Goal: Information Seeking & Learning: Learn about a topic

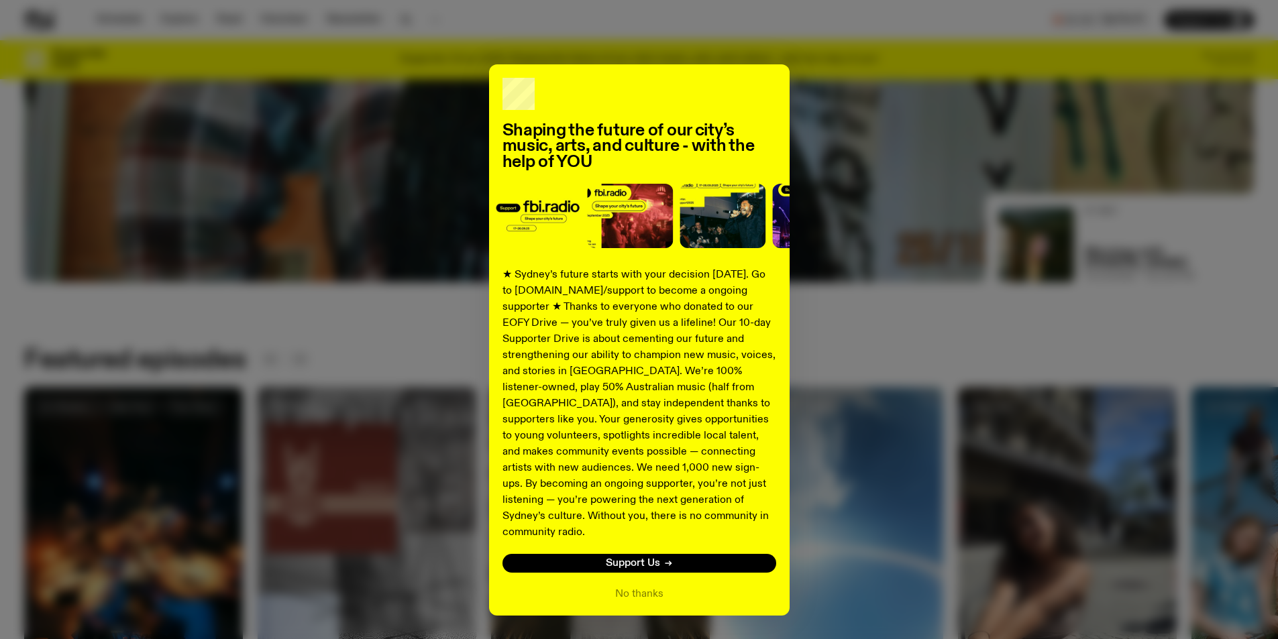
scroll to position [25, 0]
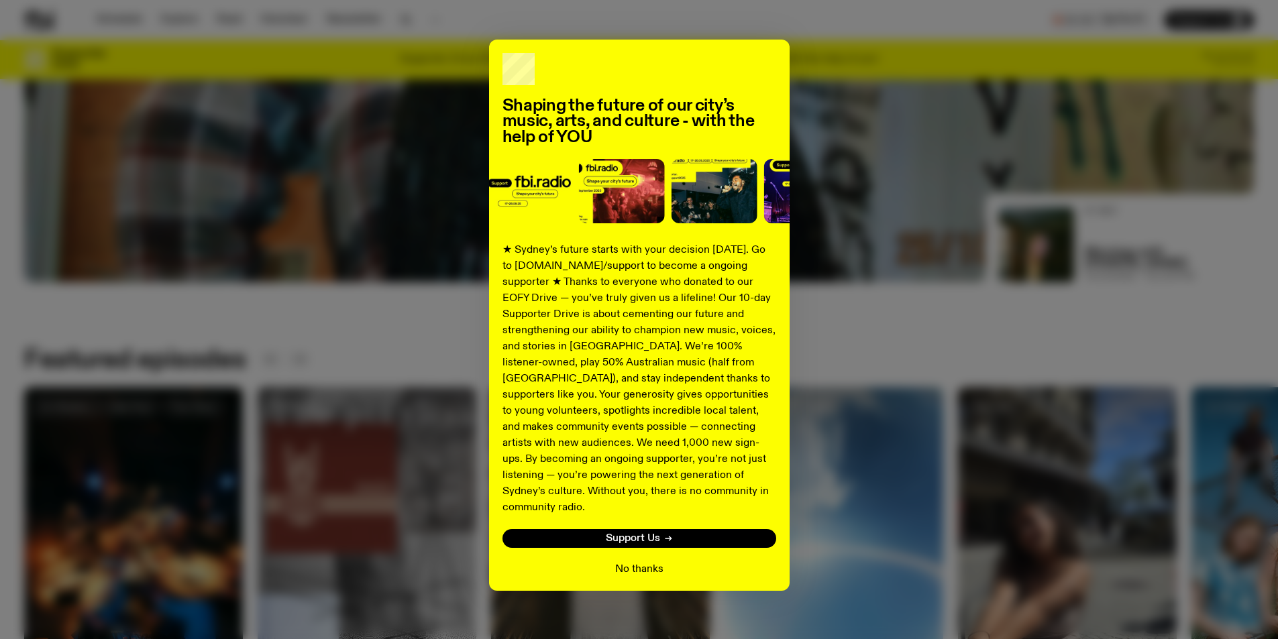
click at [626, 562] on button "No thanks" at bounding box center [639, 570] width 48 height 16
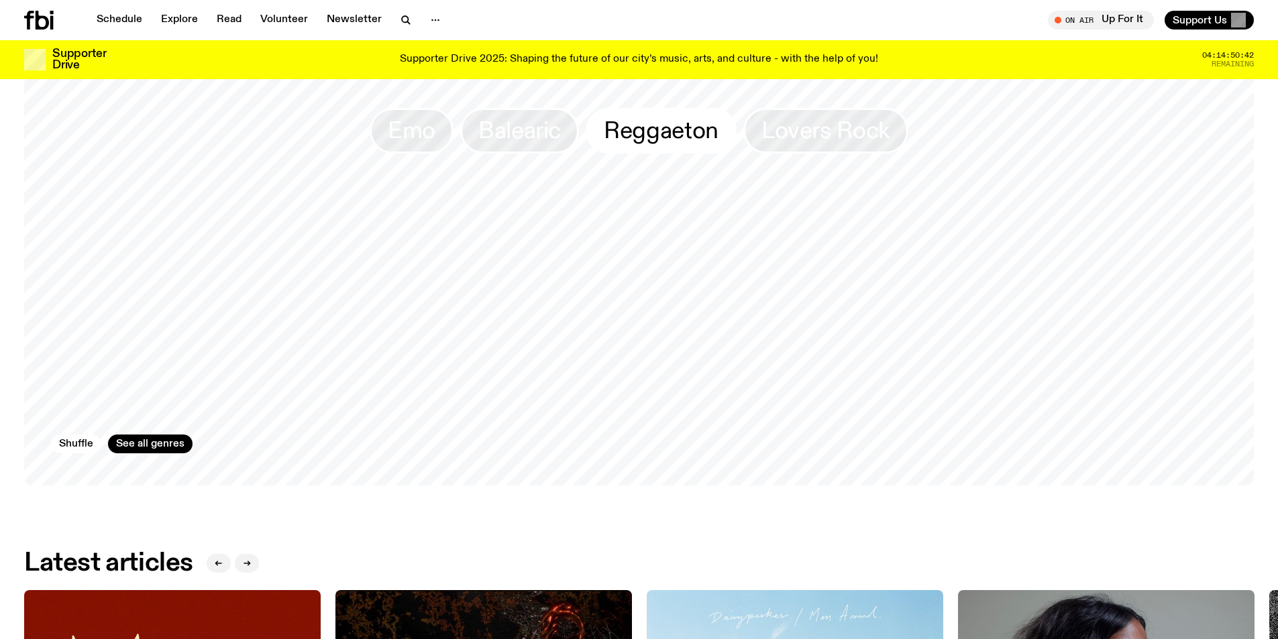
scroll to position [1533, 0]
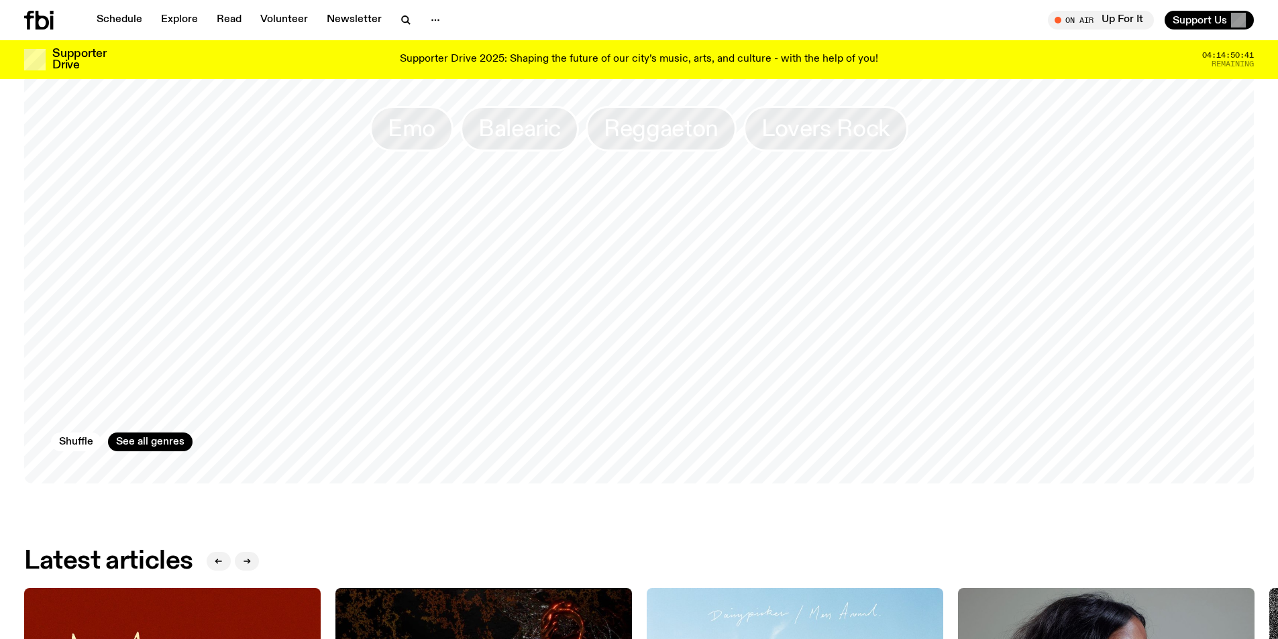
click at [612, 64] on p "Supporter Drive 2025: Shaping the future of our city’s music, arts, and culture…" at bounding box center [639, 60] width 478 height 12
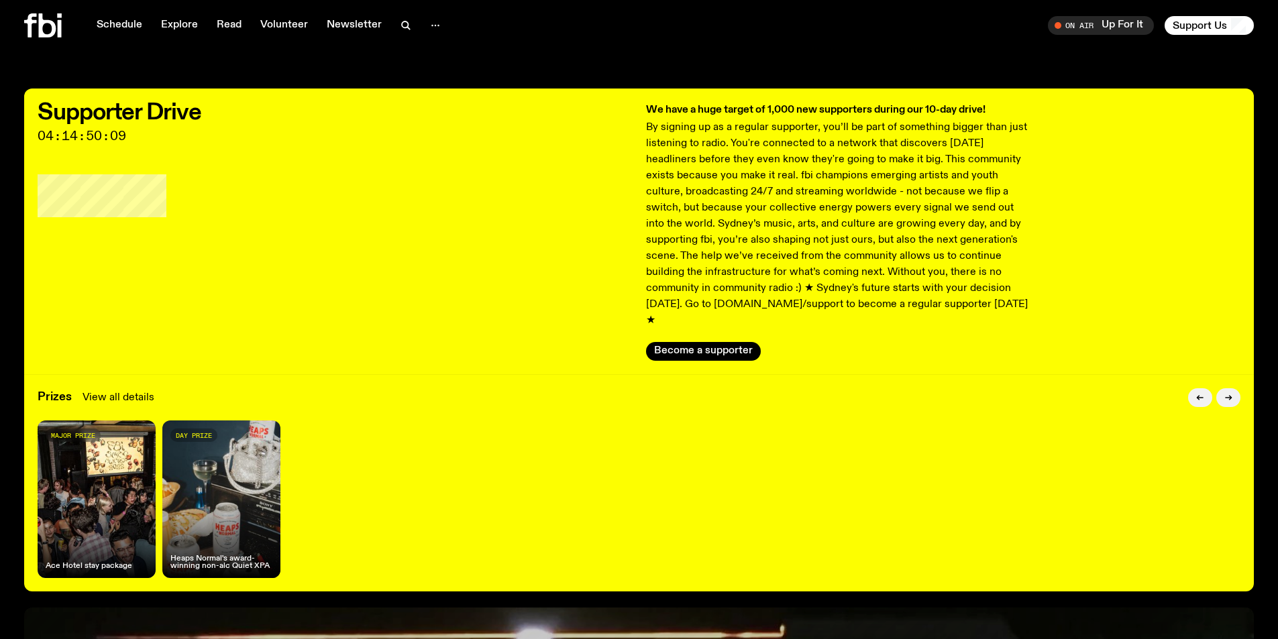
click at [102, 390] on link "View all details" at bounding box center [119, 398] width 72 height 16
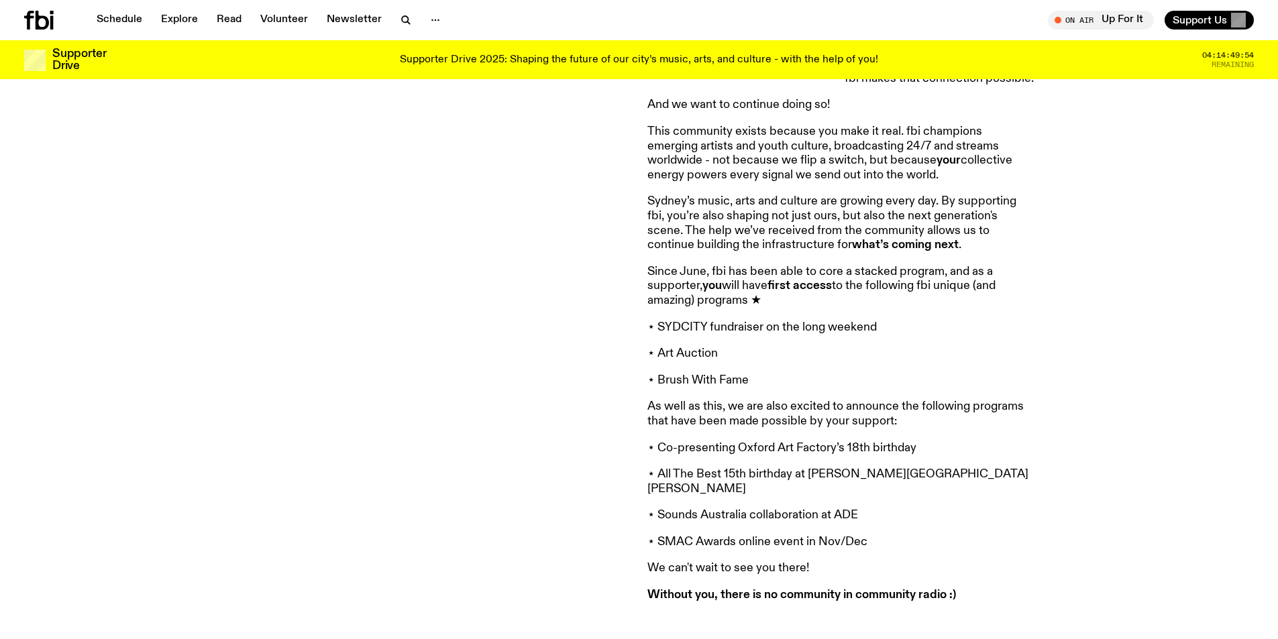
scroll to position [1000, 0]
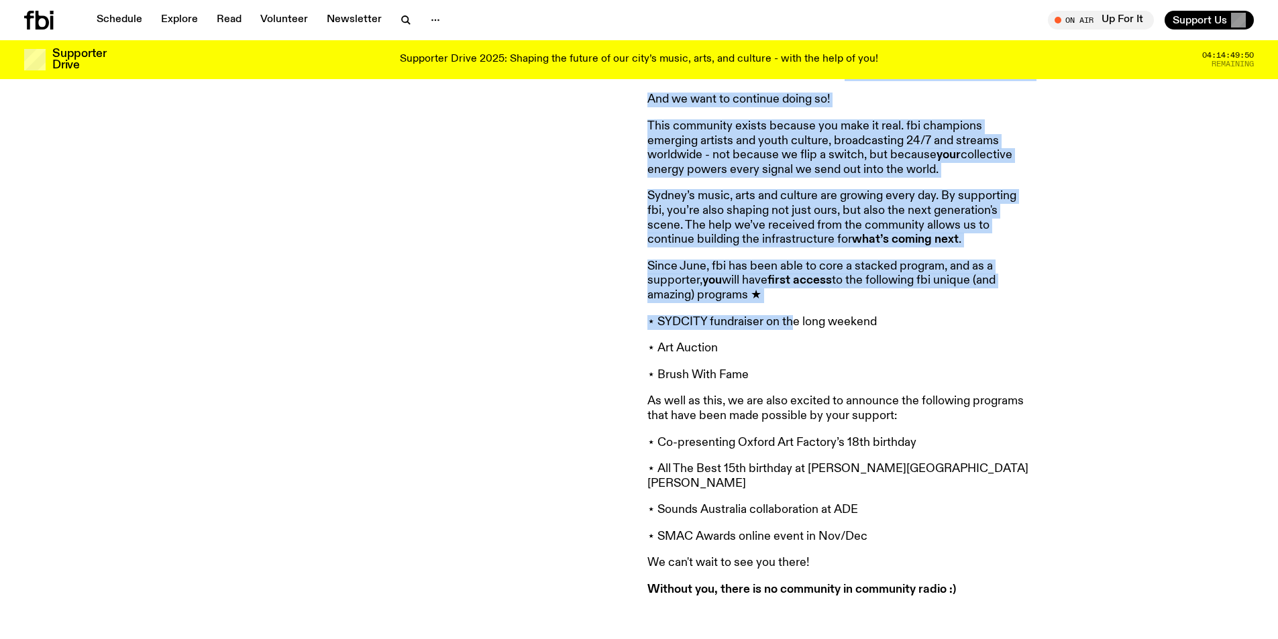
drag, startPoint x: 660, startPoint y: 301, endPoint x: 811, endPoint y: 315, distance: 151.6
click at [805, 315] on div "supporting [DOMAIN_NAME] shapes our city’s future - with the help of YOU Sign u…" at bounding box center [639, 99] width 1278 height 1127
click at [811, 315] on article "First off, we’d like to thank everyone who donated to our EOFY drive - you’re s…" at bounding box center [841, 74] width 386 height 1045
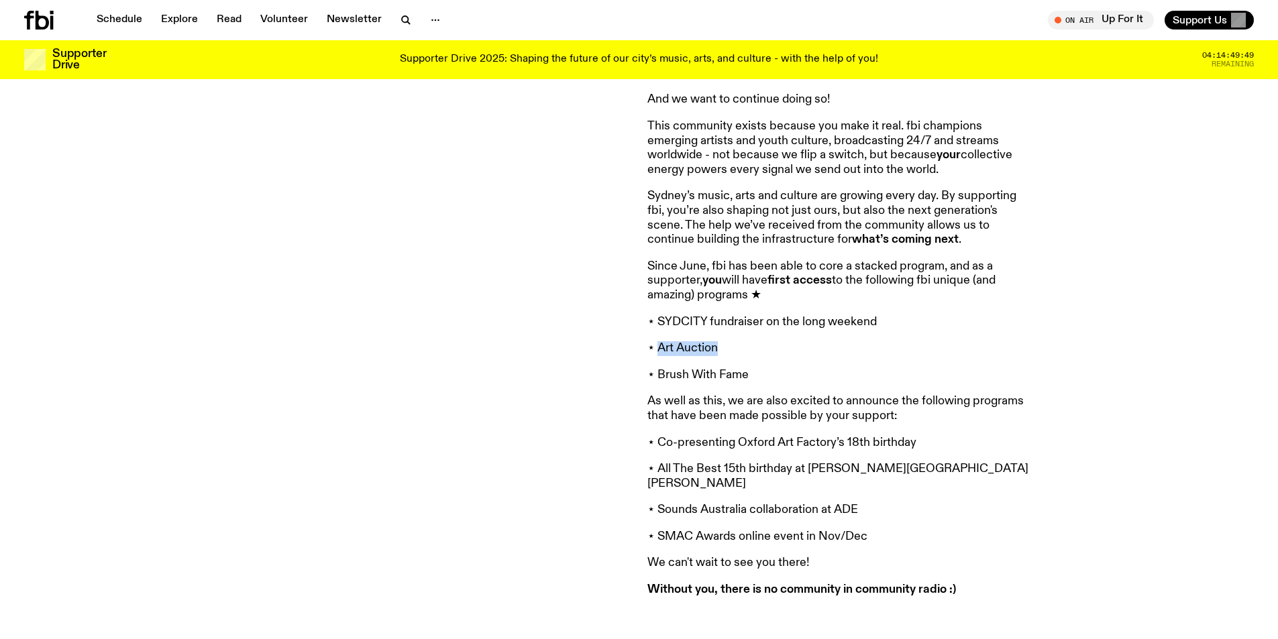
drag, startPoint x: 656, startPoint y: 338, endPoint x: 732, endPoint y: 342, distance: 76.6
click at [732, 342] on p "⋆ Art Auction" at bounding box center [841, 349] width 386 height 15
drag, startPoint x: 656, startPoint y: 370, endPoint x: 774, endPoint y: 375, distance: 117.5
click at [768, 375] on article "First off, we’d like to thank everyone who donated to our EOFY drive - you’re s…" at bounding box center [841, 74] width 386 height 1045
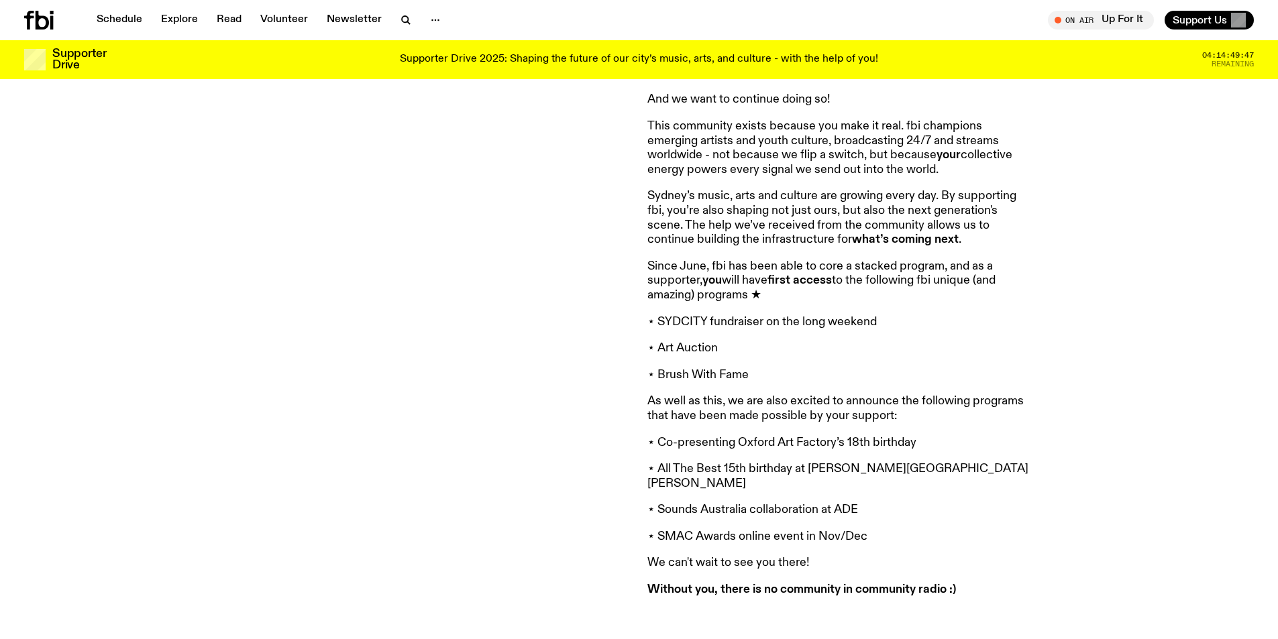
click at [774, 375] on article "First off, we’d like to thank everyone who donated to our EOFY drive - you’re s…" at bounding box center [841, 74] width 386 height 1045
click at [652, 395] on p "As well as this, we are also excited to announce the following programs that ha…" at bounding box center [841, 409] width 386 height 29
click at [659, 395] on p "As well as this, we are also excited to announce the following programs that ha…" at bounding box center [841, 409] width 386 height 29
click at [654, 436] on p "⋆ Co-presenting Oxford Art Factory’s 18th birthday" at bounding box center [841, 443] width 386 height 15
drag, startPoint x: 655, startPoint y: 433, endPoint x: 727, endPoint y: 447, distance: 73.2
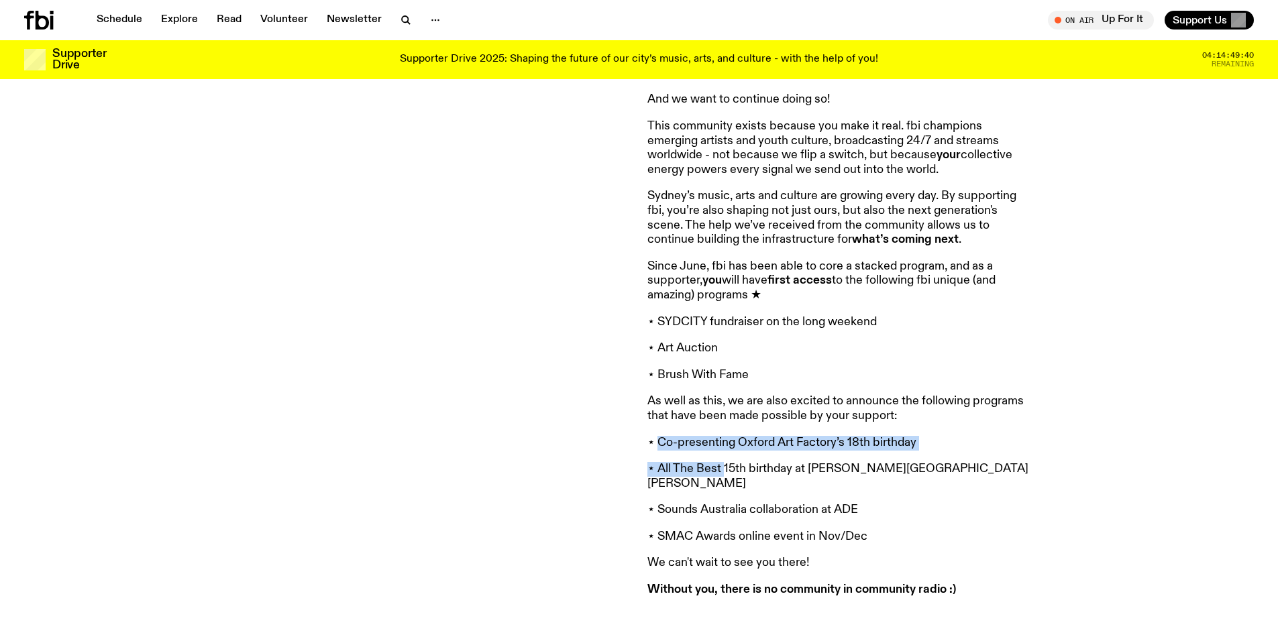
click at [726, 446] on article "First off, we’d like to thank everyone who donated to our EOFY drive - you’re s…" at bounding box center [841, 74] width 386 height 1045
click at [727, 447] on article "First off, we’d like to thank everyone who donated to our EOFY drive - you’re s…" at bounding box center [841, 74] width 386 height 1045
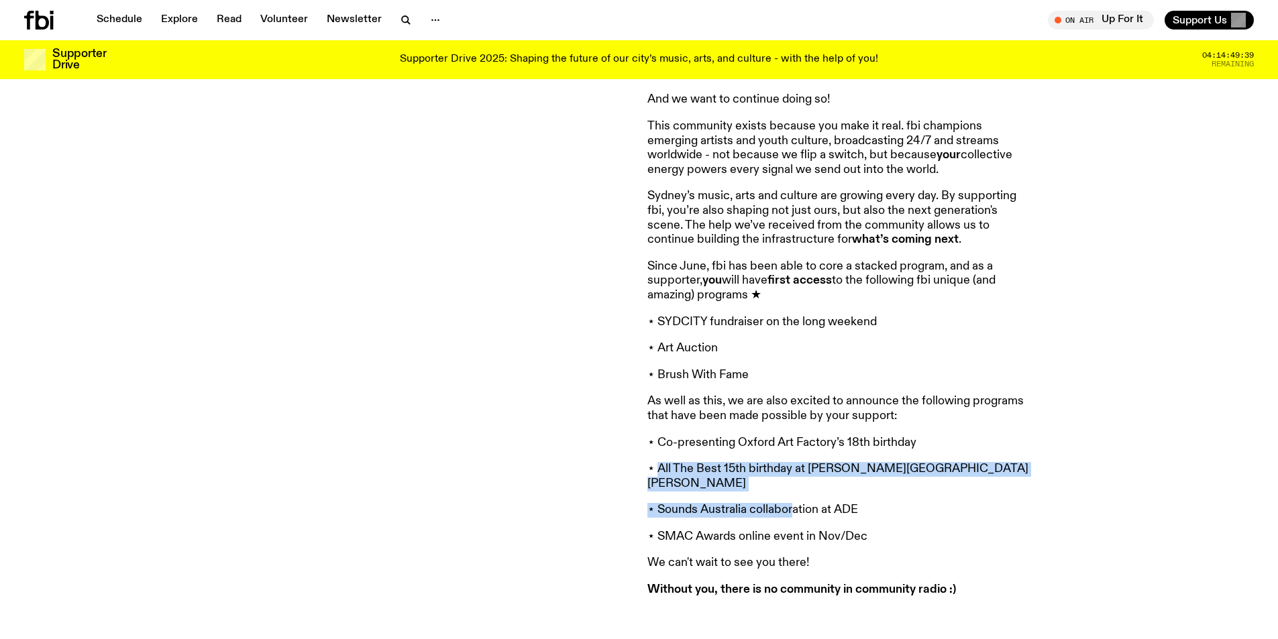
drag, startPoint x: 656, startPoint y: 459, endPoint x: 856, endPoint y: 480, distance: 201.7
click at [834, 476] on article "First off, we’d like to thank everyone who donated to our EOFY drive - you’re s…" at bounding box center [841, 74] width 386 height 1045
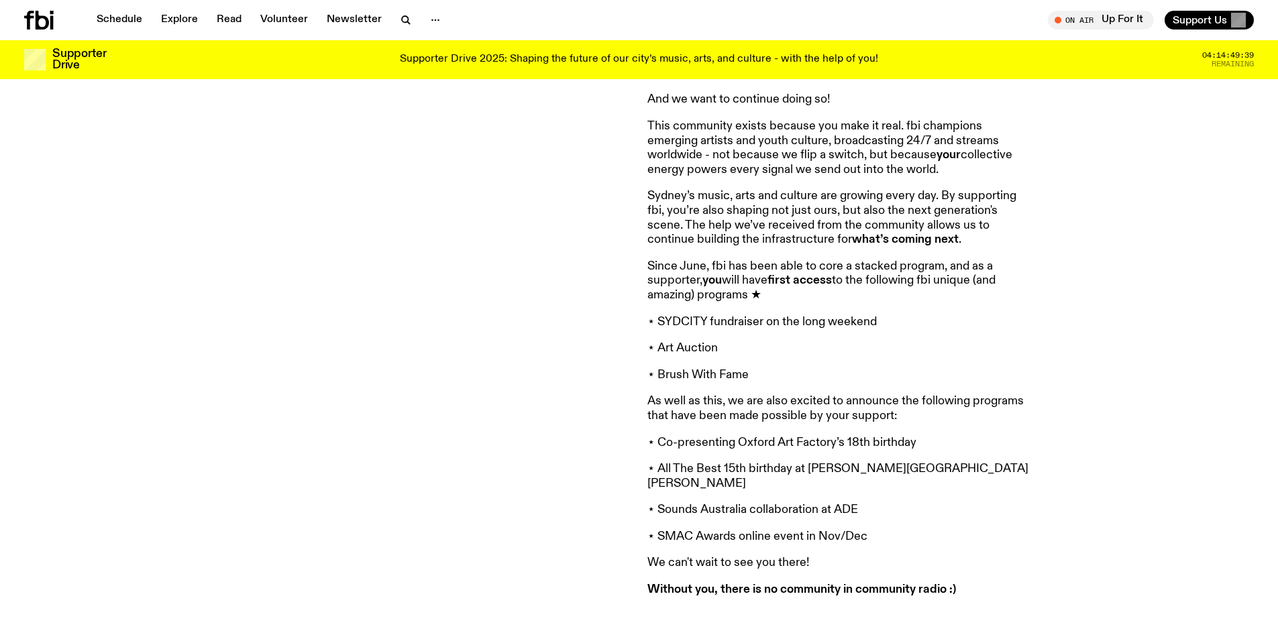
click at [864, 503] on p "⋆ Sounds Australia collaboration at ADE" at bounding box center [841, 510] width 386 height 15
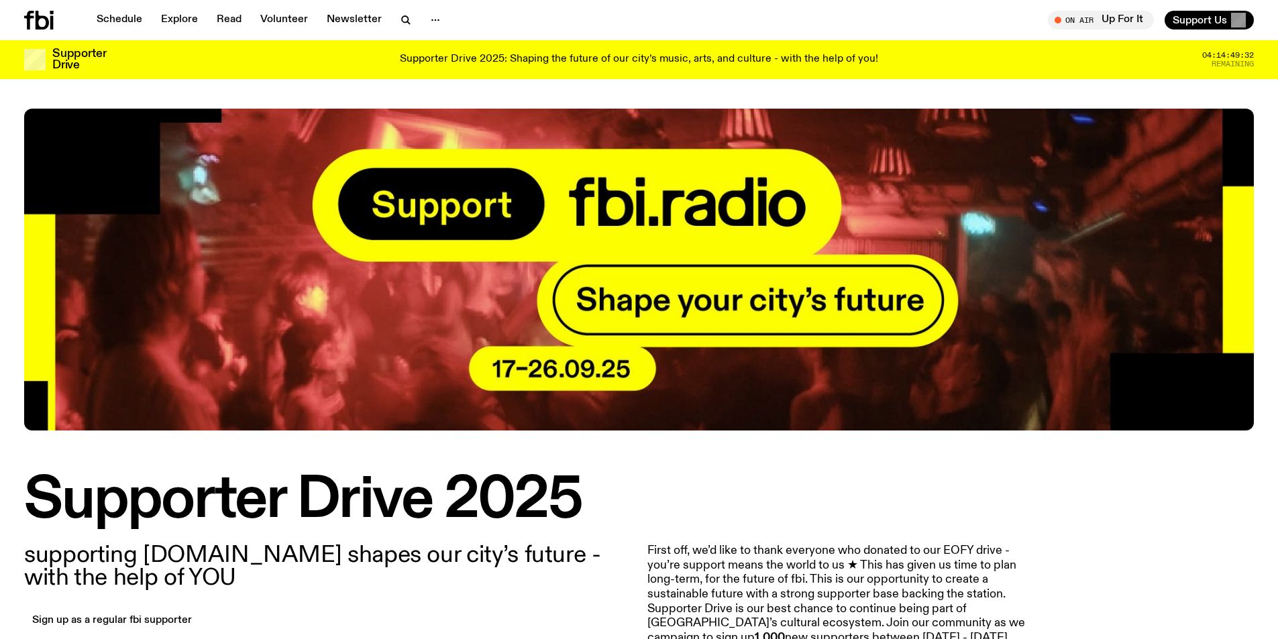
scroll to position [0, 0]
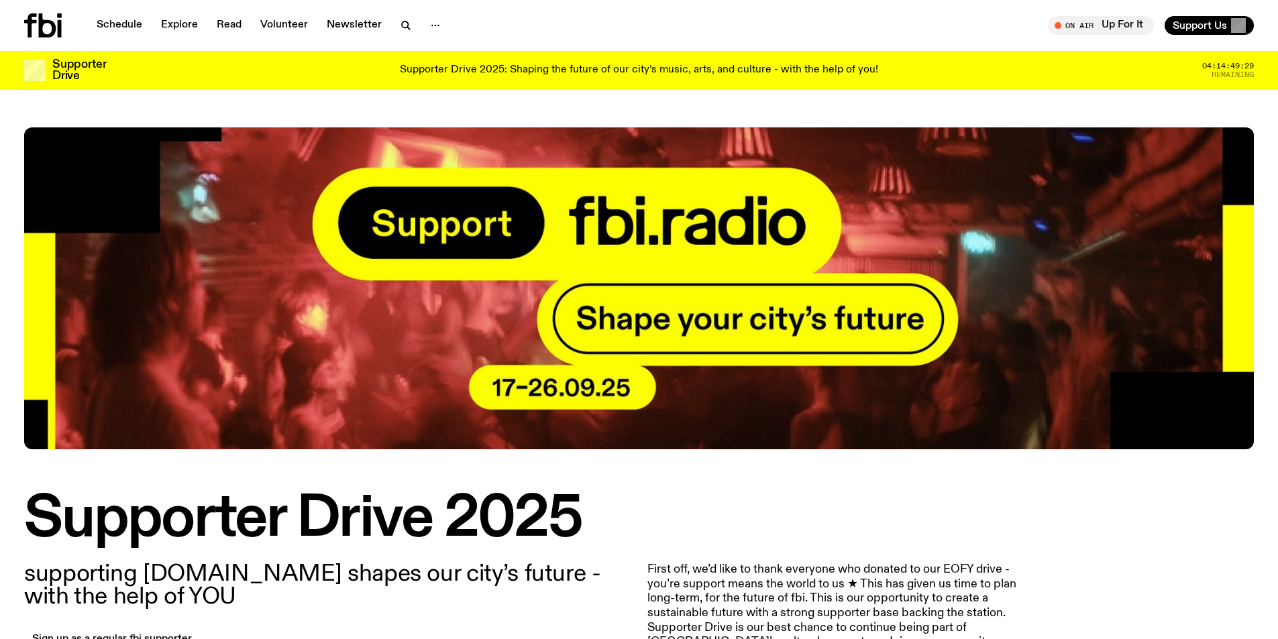
click at [55, 37] on icon at bounding box center [43, 25] width 38 height 24
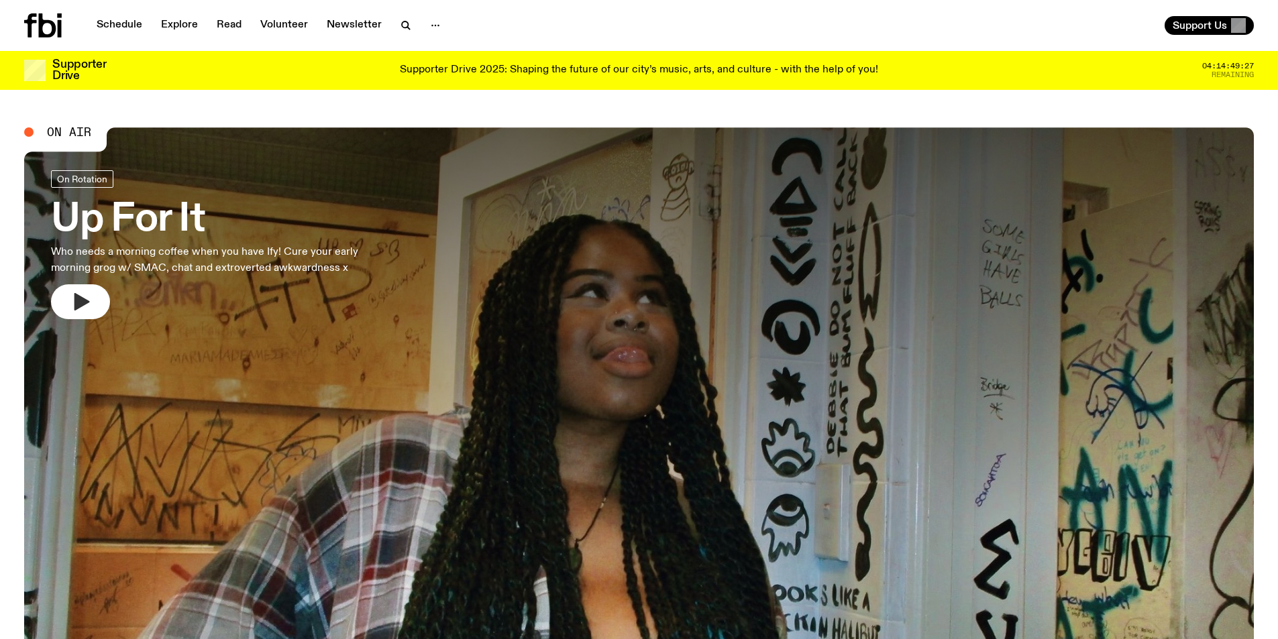
click at [79, 308] on icon "button" at bounding box center [81, 301] width 15 height 17
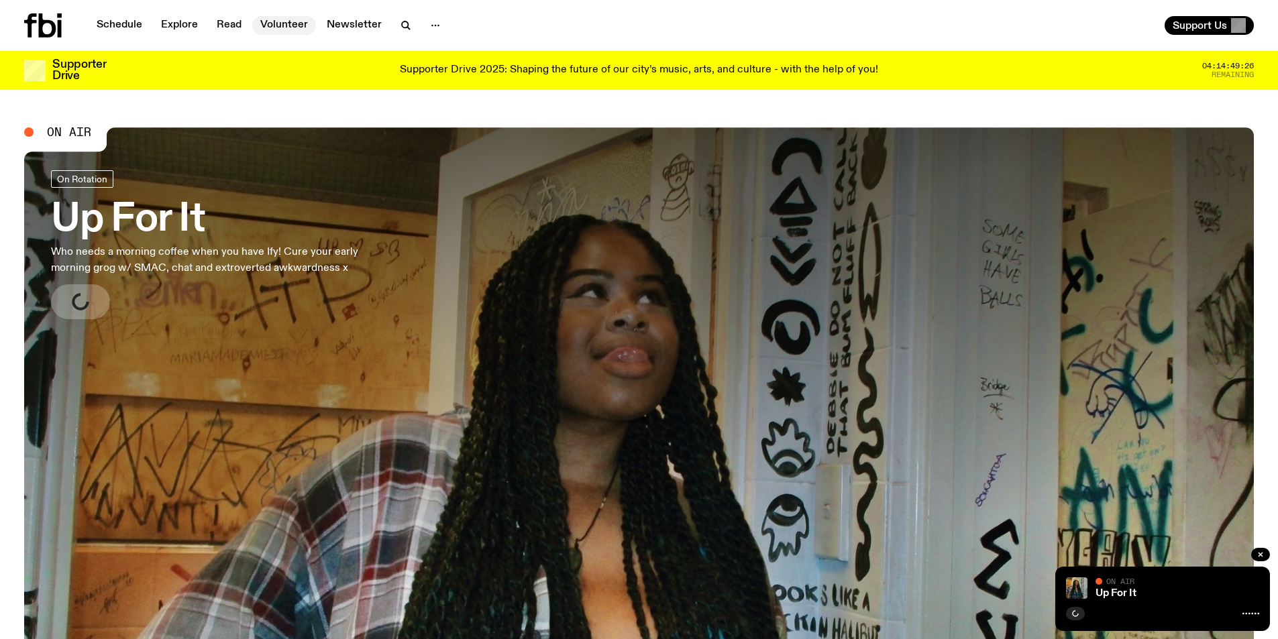
click at [295, 29] on link "Volunteer" at bounding box center [284, 25] width 64 height 19
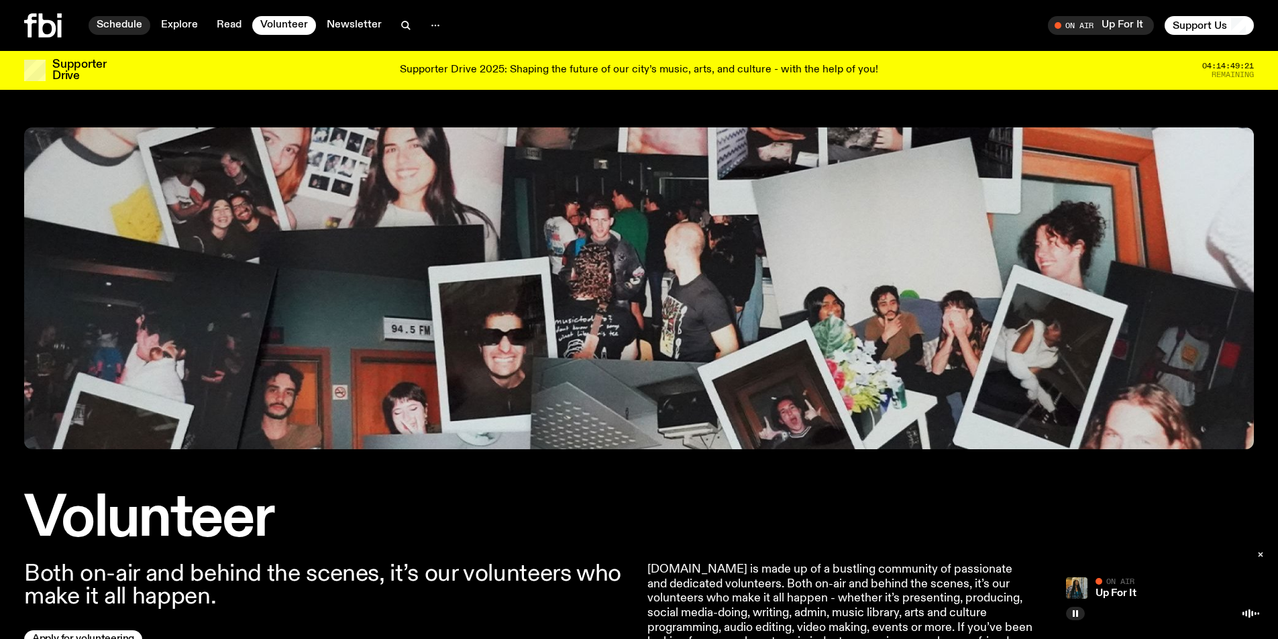
click at [125, 29] on link "Schedule" at bounding box center [120, 25] width 62 height 19
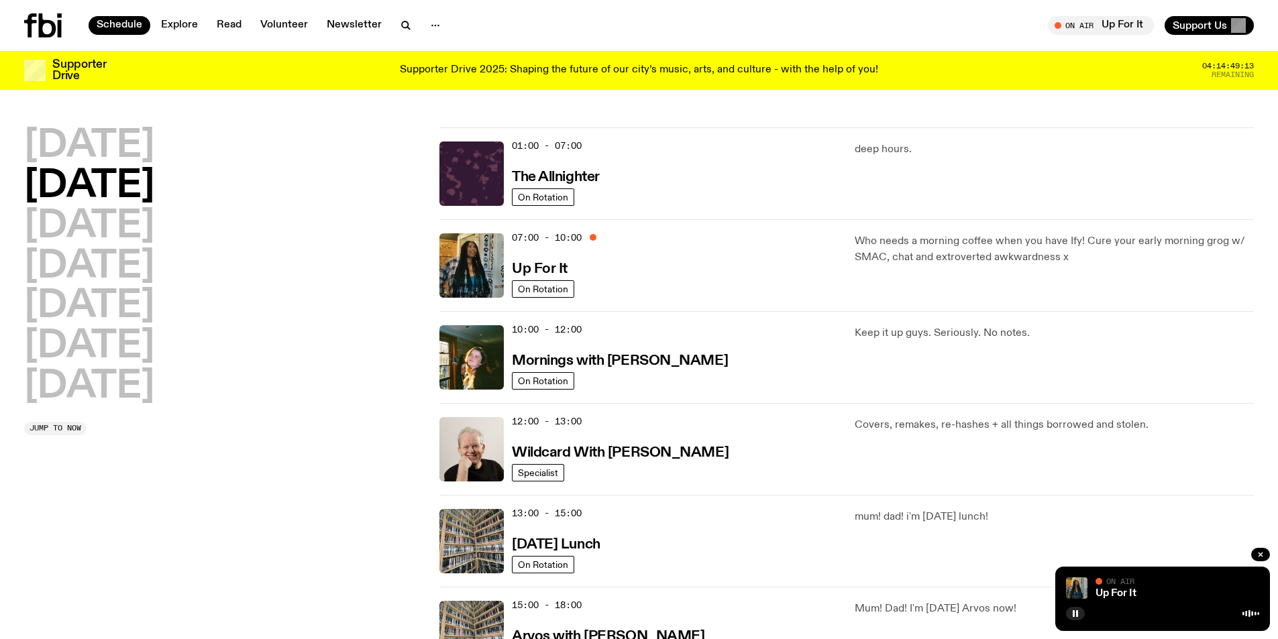
click at [46, 35] on icon at bounding box center [47, 25] width 17 height 24
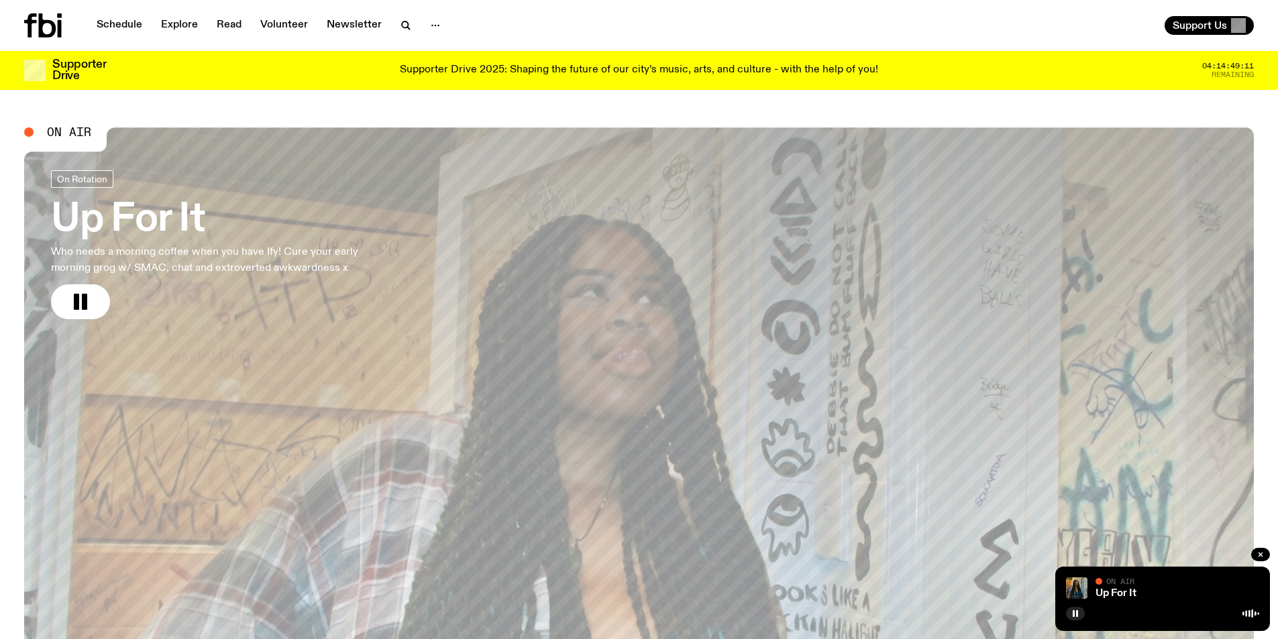
click at [1135, 610] on div at bounding box center [1162, 613] width 193 height 16
click at [1069, 612] on button "button" at bounding box center [1075, 613] width 19 height 13
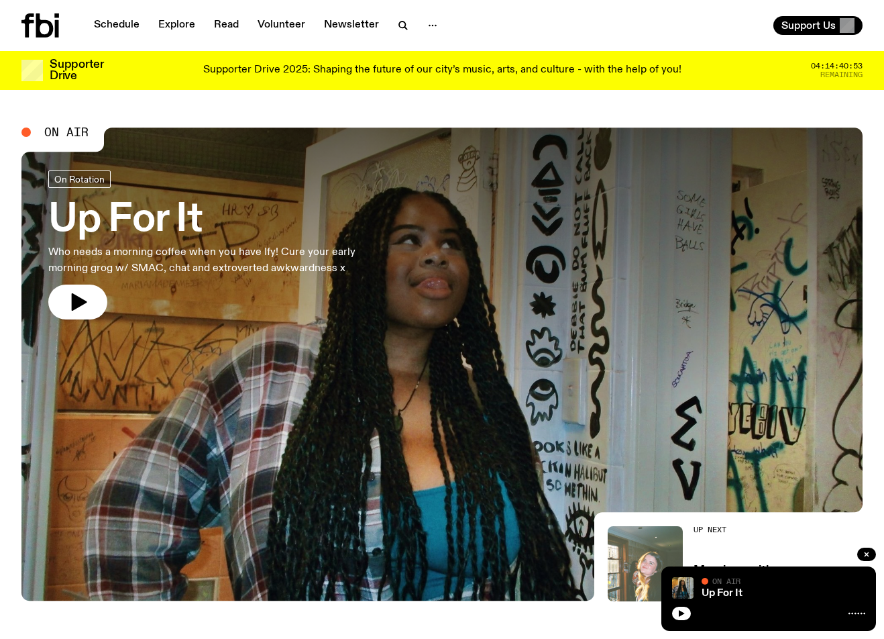
click at [72, 296] on icon "button" at bounding box center [79, 301] width 15 height 17
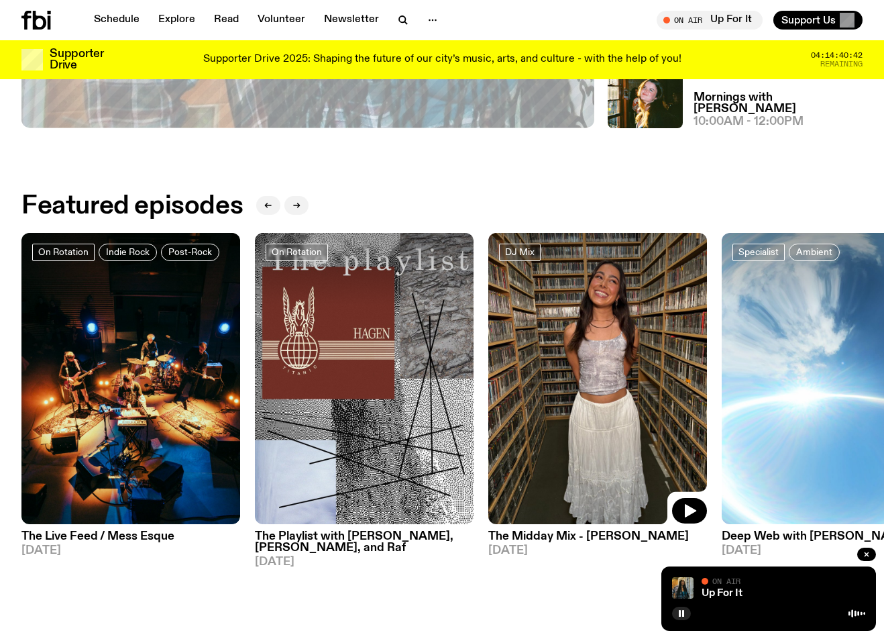
scroll to position [459, 0]
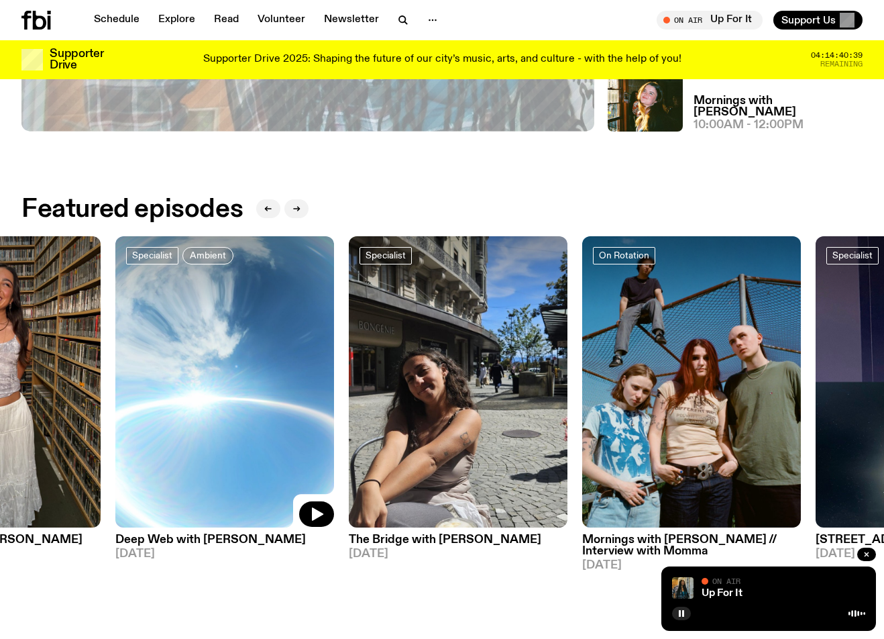
drag, startPoint x: 809, startPoint y: 313, endPoint x: 160, endPoint y: 296, distance: 649.1
click at [160, 296] on link at bounding box center [224, 382] width 219 height 292
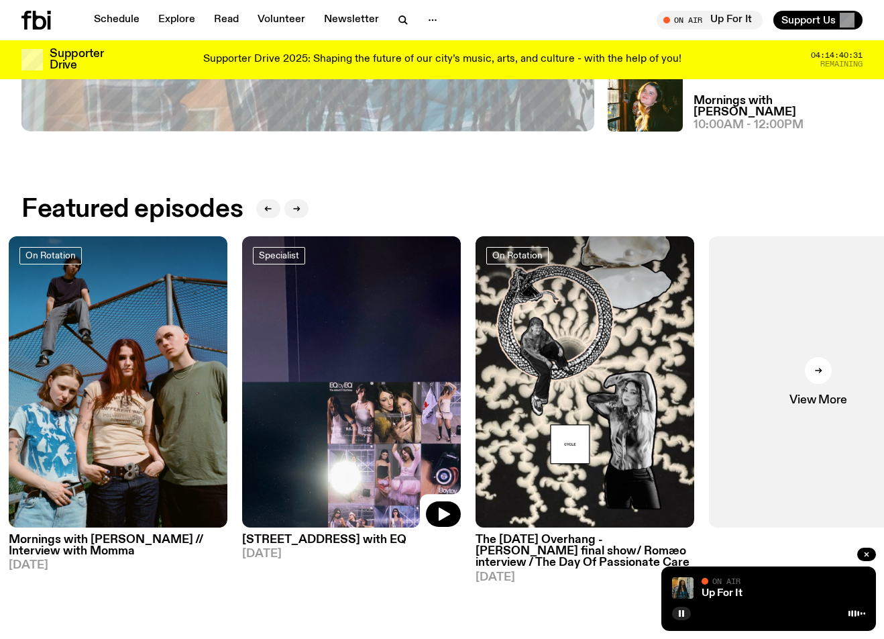
drag, startPoint x: 786, startPoint y: 370, endPoint x: 62, endPoint y: 407, distance: 724.2
click at [242, 407] on img at bounding box center [351, 382] width 219 height 292
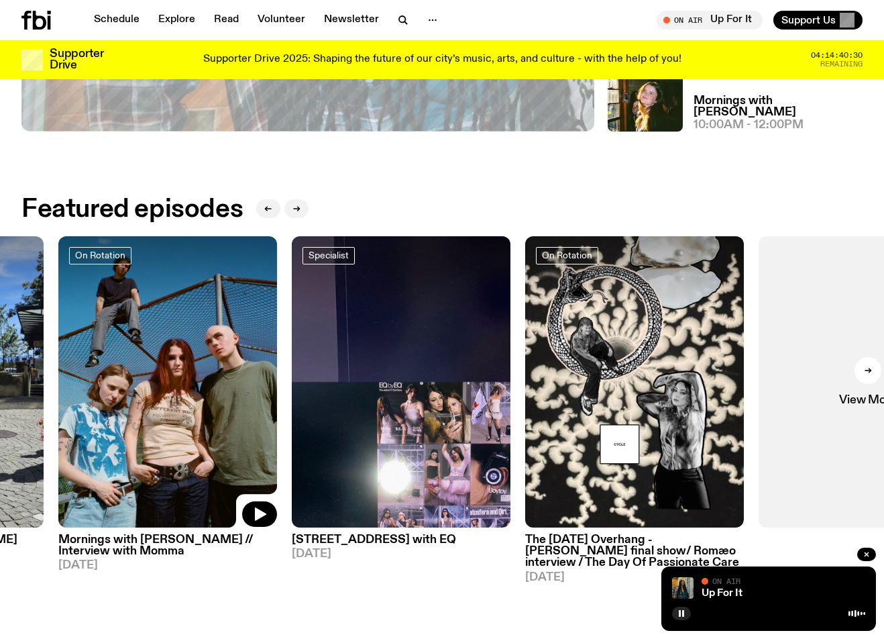
drag, startPoint x: 114, startPoint y: 417, endPoint x: 411, endPoint y: 450, distance: 298.4
click at [374, 447] on div "On Rotation Indie Rock Post-Rock The Live Feed / Mess Esque [DATE] On Rotation …" at bounding box center [441, 409] width 841 height 347
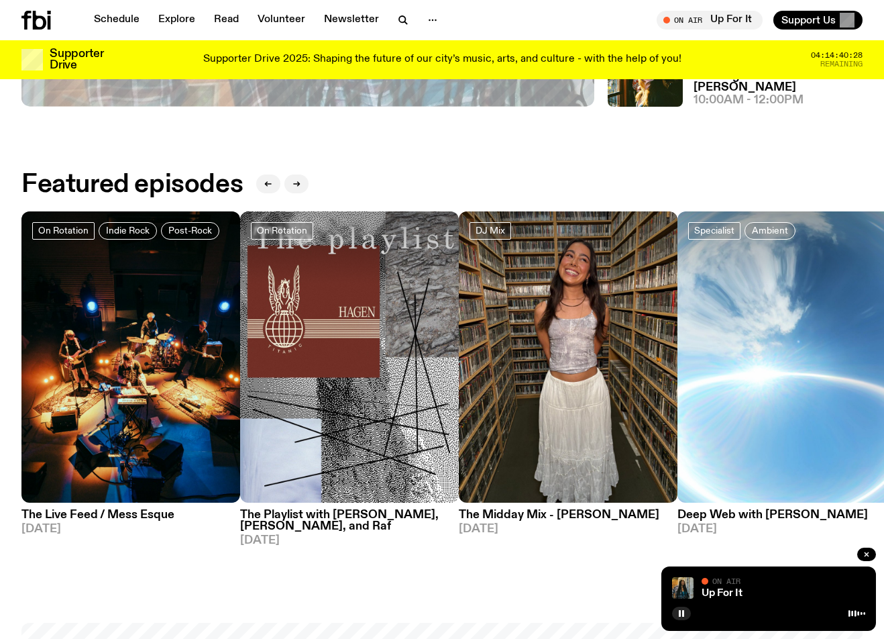
scroll to position [593, 0]
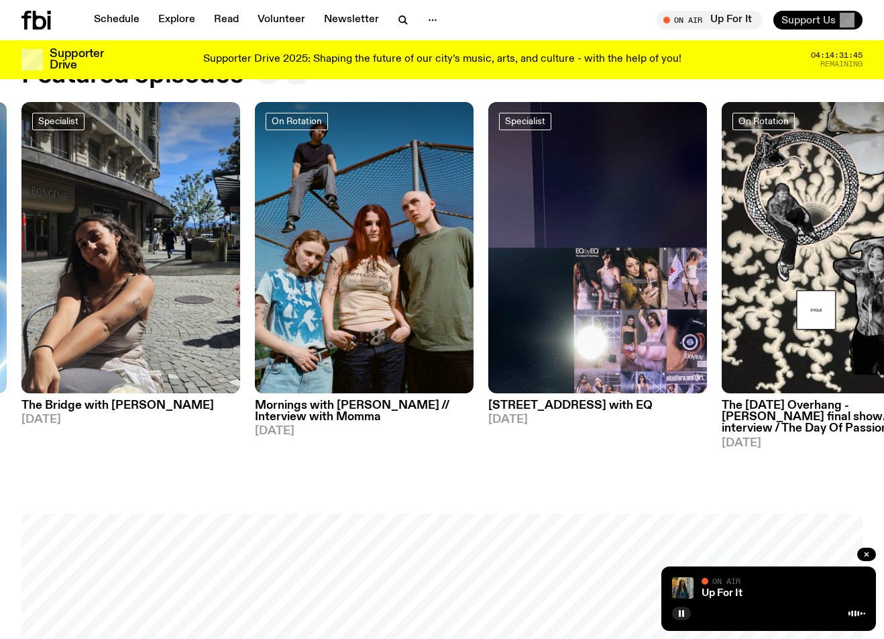
click at [812, 13] on button "Support Us" at bounding box center [818, 20] width 89 height 19
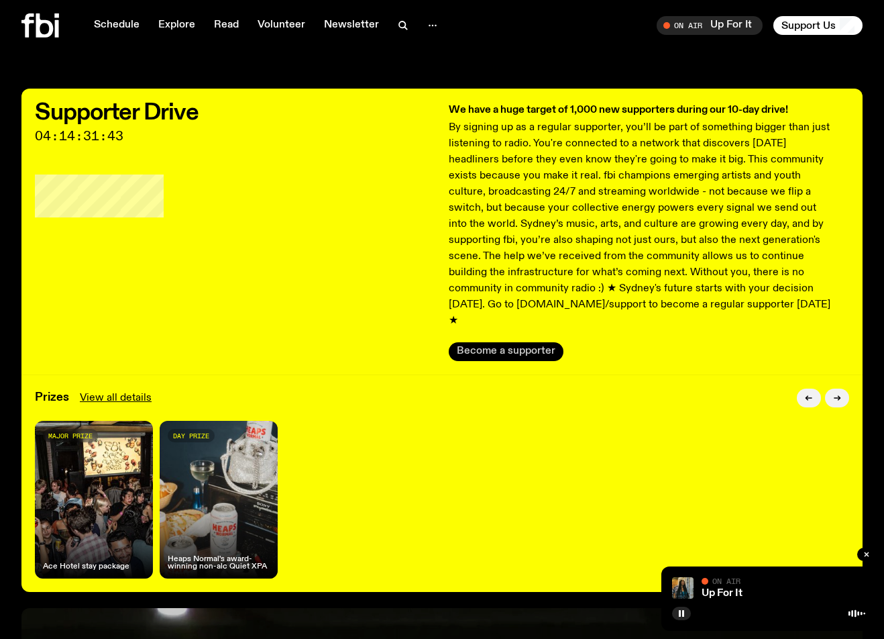
click at [507, 342] on button "Become a supporter" at bounding box center [506, 351] width 115 height 19
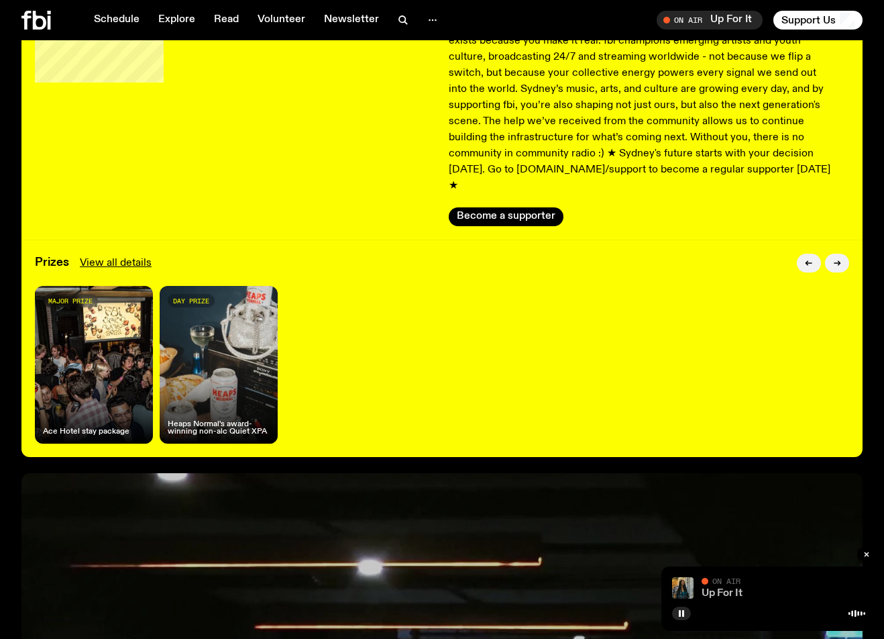
scroll to position [123, 0]
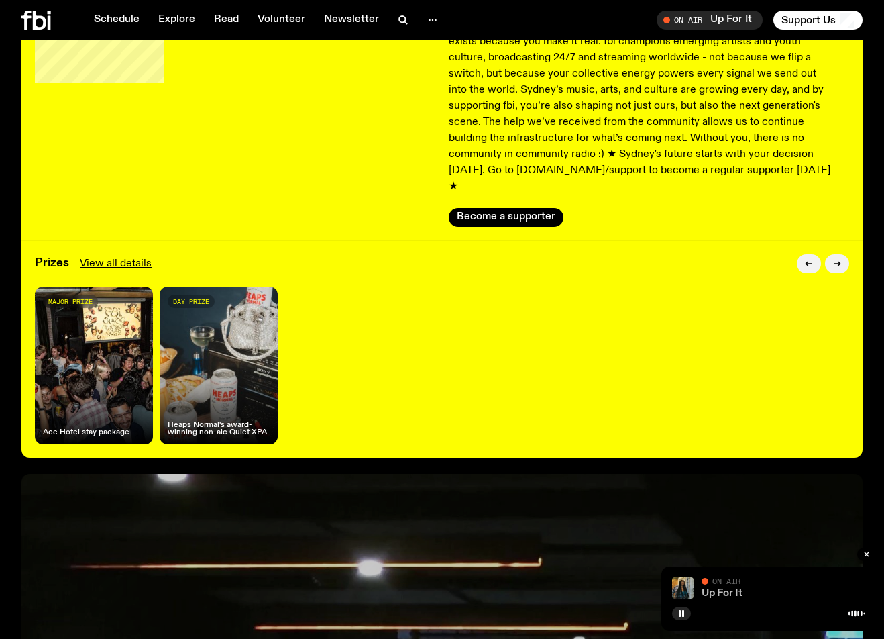
click at [717, 589] on link "Up For It" at bounding box center [722, 593] width 41 height 11
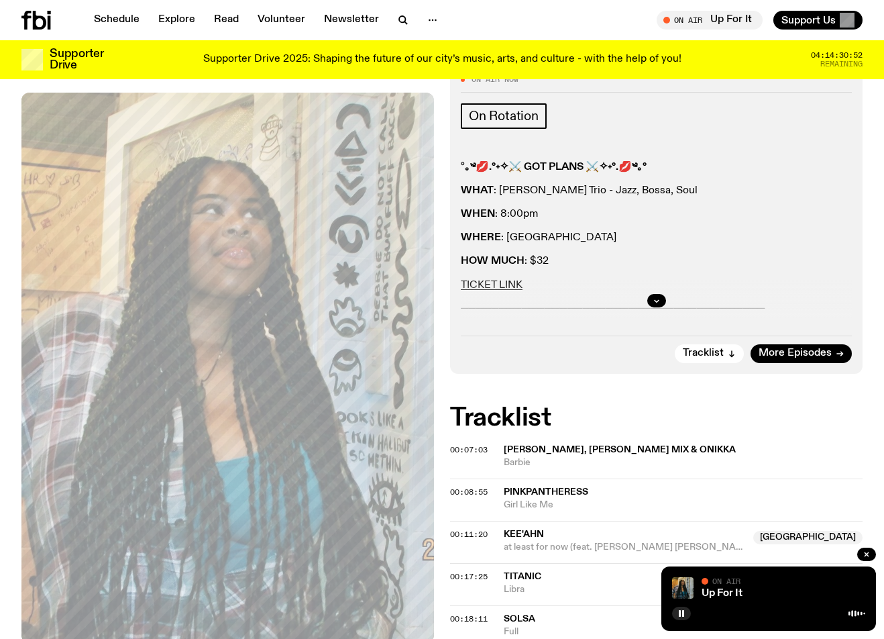
scroll to position [201, 0]
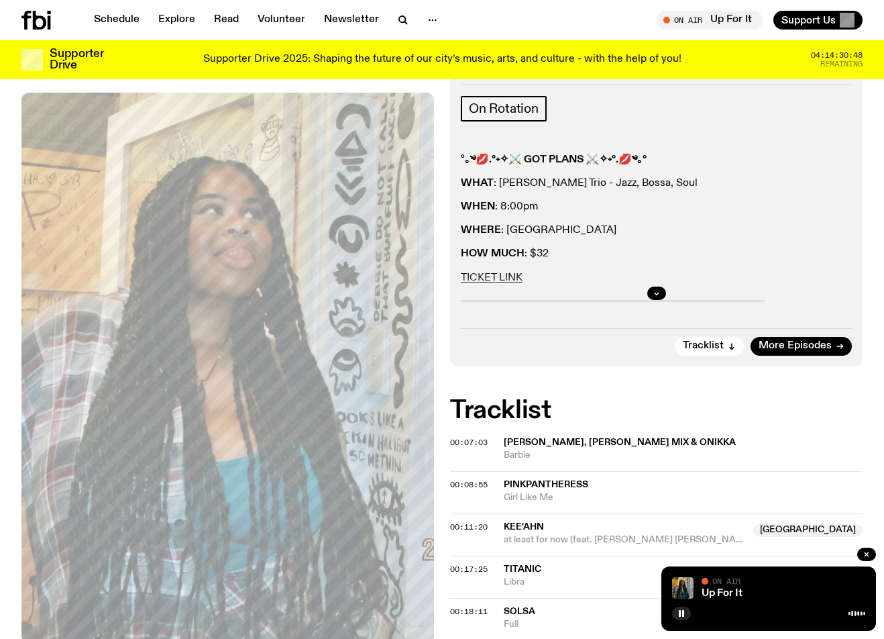
click at [508, 276] on div at bounding box center [656, 293] width 391 height 43
click at [654, 293] on icon "button" at bounding box center [657, 293] width 8 height 8
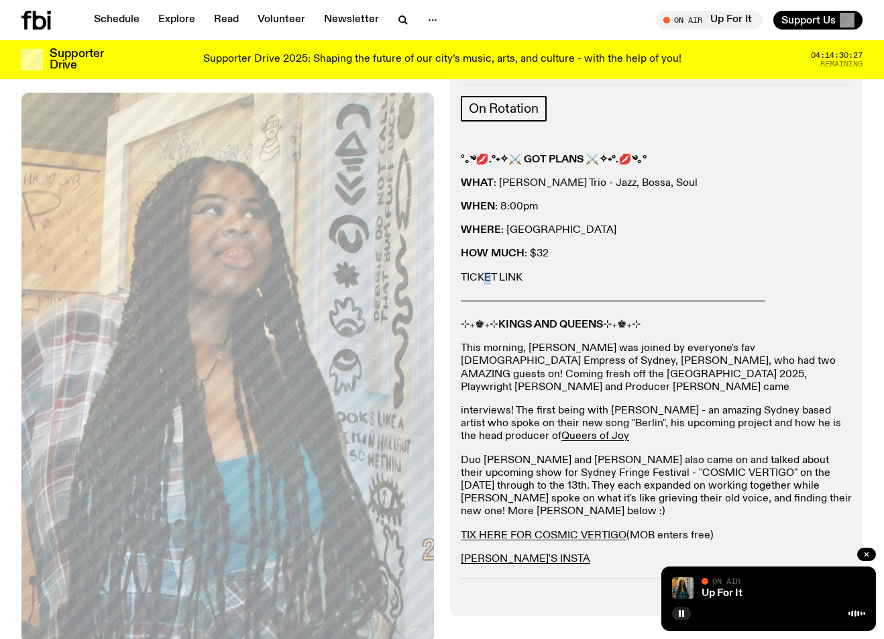
click at [490, 272] on div "° ｡༄💋.°˖✧⚔ GOT PLANS ⚔✧˖°.💋༄｡° WHAT : [PERSON_NAME] Trio - Jazz, Bossa, Soul WH…" at bounding box center [656, 372] width 391 height 436
click at [492, 274] on link "TICKET LINK" at bounding box center [492, 277] width 62 height 11
click at [619, 34] on div "Schedule Explore Read Volunteer Newsletter On Air Up For It Tune in live On Air…" at bounding box center [442, 20] width 884 height 40
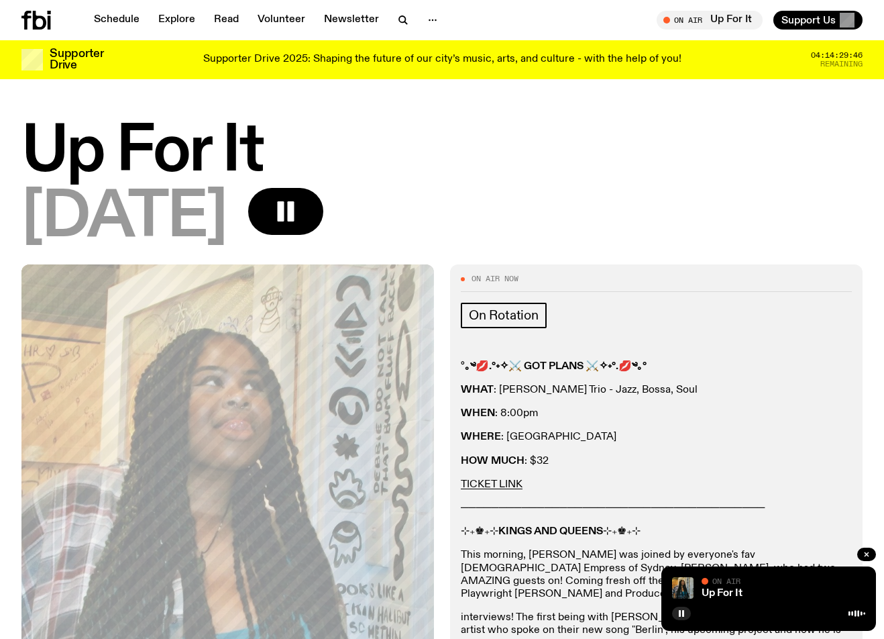
scroll to position [258, 0]
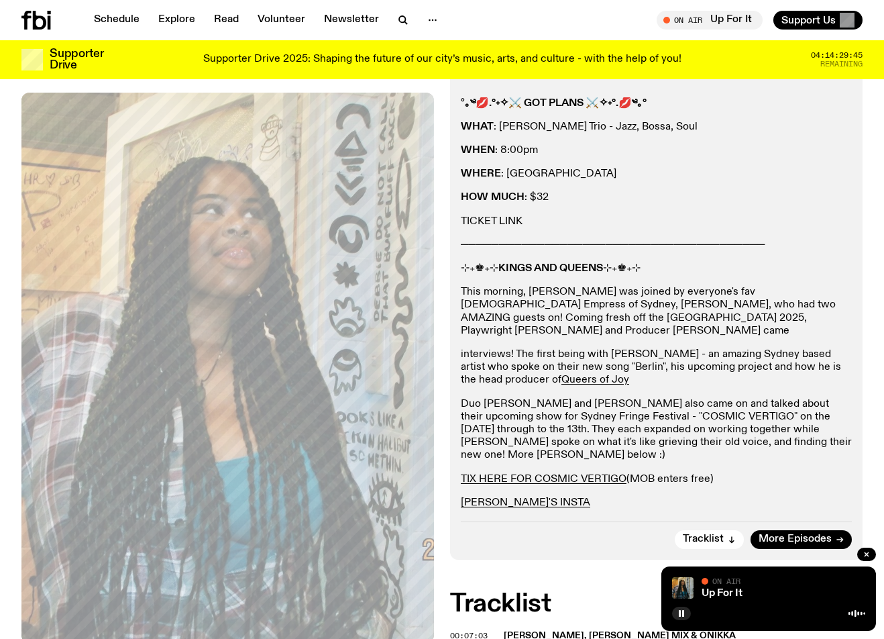
click at [497, 222] on link "TICKET LINK" at bounding box center [492, 221] width 62 height 11
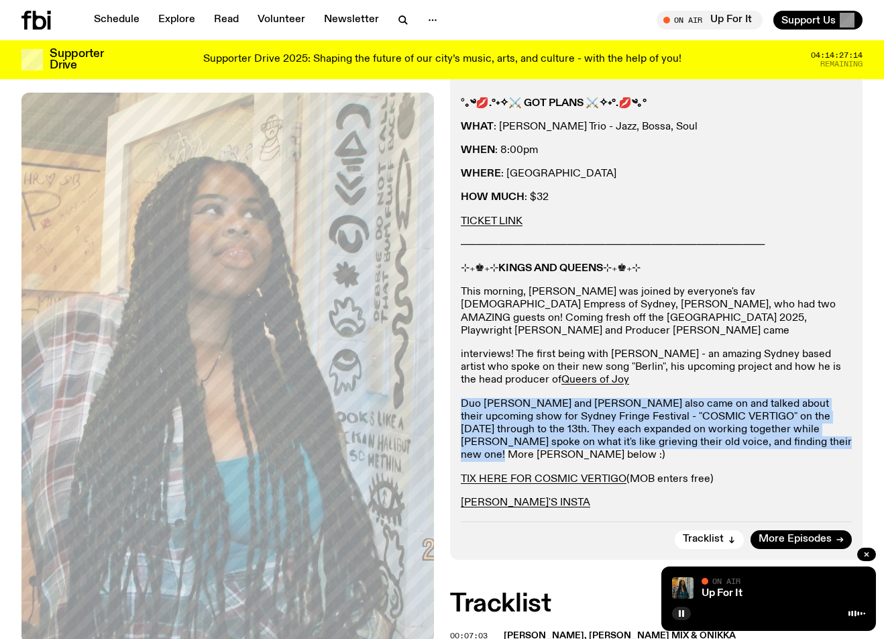
drag, startPoint x: 461, startPoint y: 393, endPoint x: 794, endPoint y: 435, distance: 336.2
click at [794, 435] on p "Duo [PERSON_NAME] and [PERSON_NAME] also came on and talked about their upcomin…" at bounding box center [656, 430] width 391 height 64
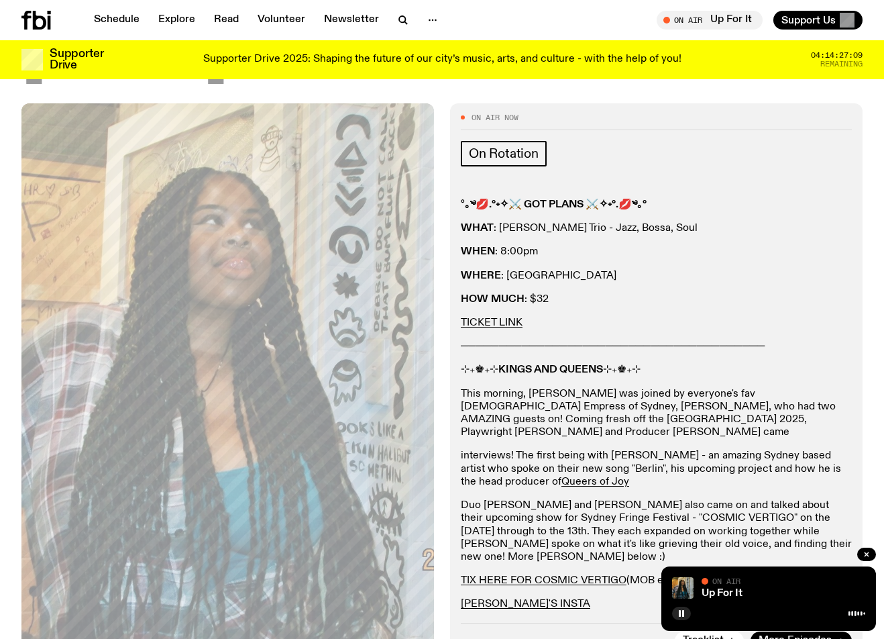
scroll to position [326, 0]
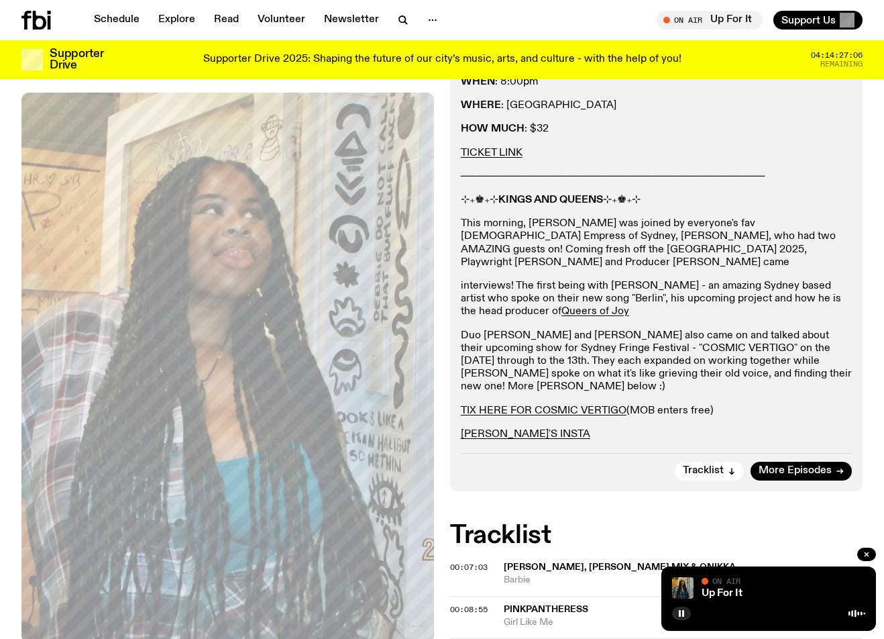
click at [509, 374] on div "° ｡༄💋.°˖✧⚔ GOT PLANS ⚔✧˖°.💋༄｡° WHAT : [PERSON_NAME] Trio - Jazz, Bossa, Soul WH…" at bounding box center [656, 247] width 391 height 436
click at [509, 405] on link "TIX HERE FOR COSMIC VERTIGO" at bounding box center [544, 410] width 166 height 11
